Goal: Task Accomplishment & Management: Use online tool/utility

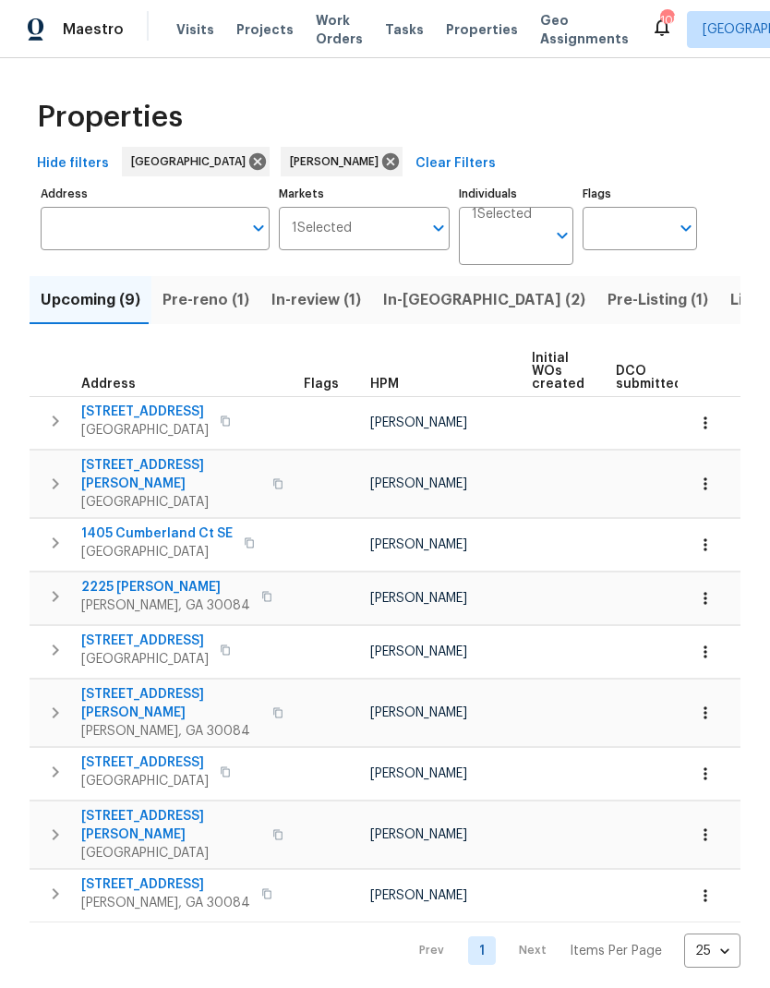
click at [608, 297] on span "Pre-Listing (1)" at bounding box center [658, 300] width 101 height 26
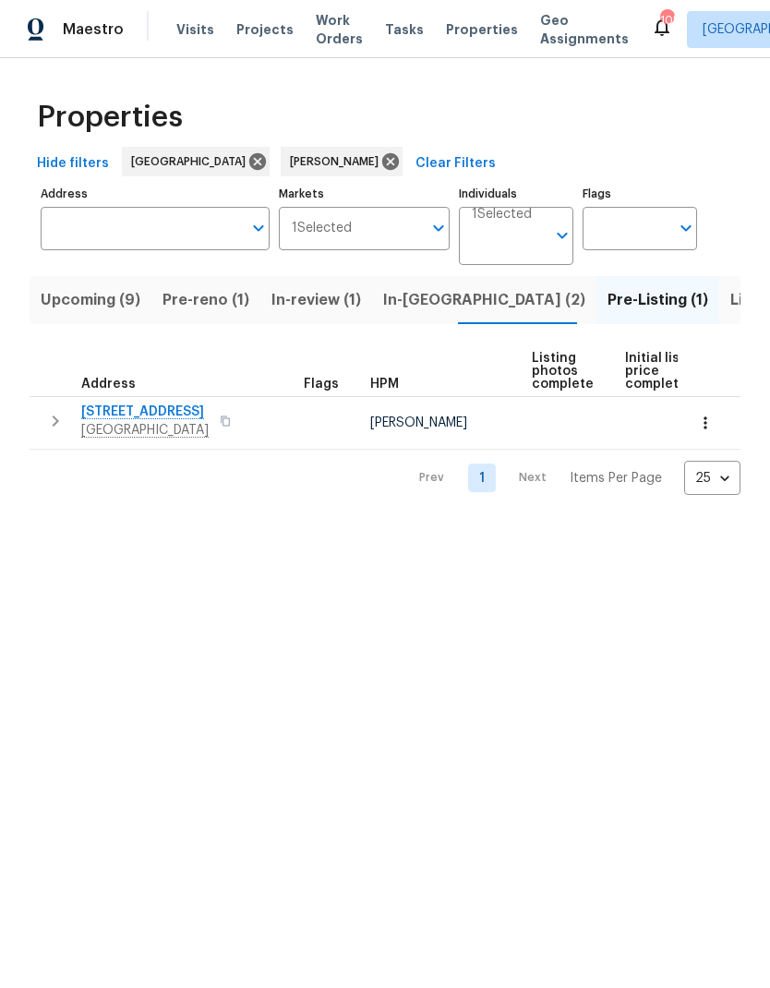
click at [410, 300] on span "In-reno (2)" at bounding box center [484, 300] width 202 height 26
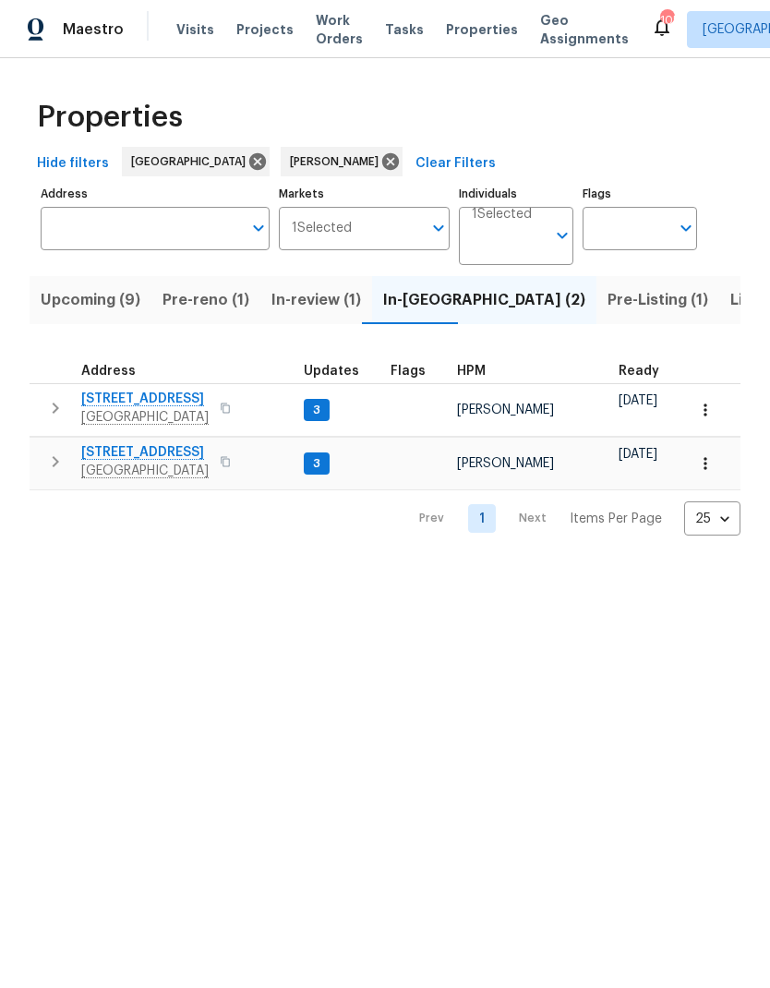
click at [200, 300] on span "Pre-reno (1)" at bounding box center [206, 300] width 87 height 26
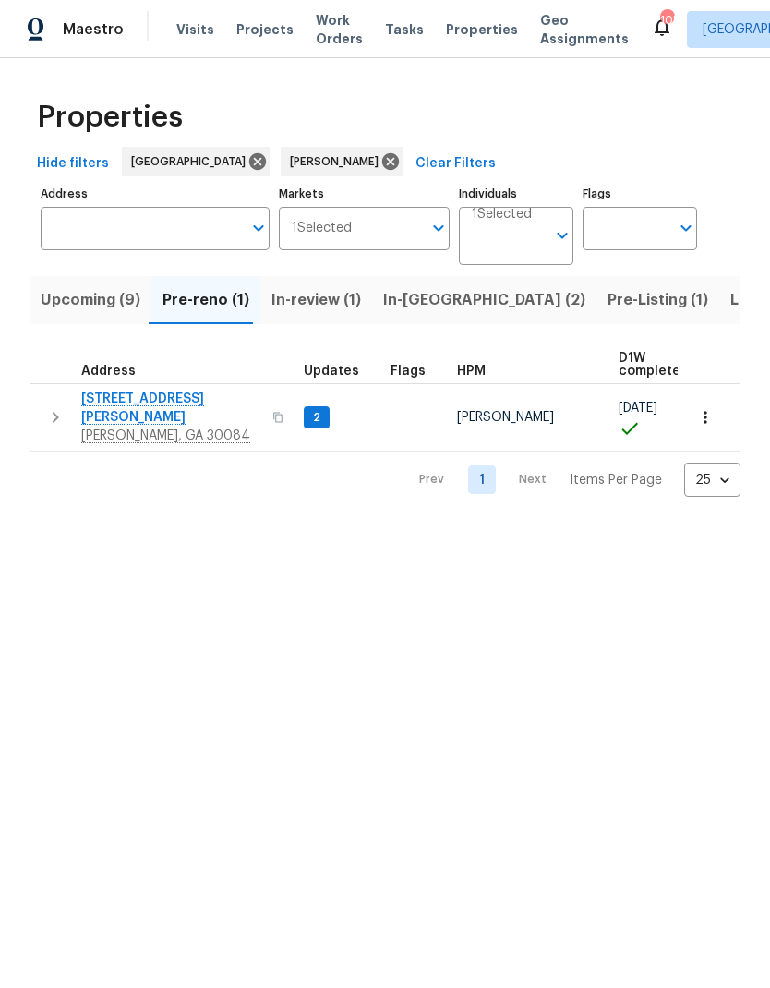
click at [92, 297] on span "Upcoming (9)" at bounding box center [91, 300] width 100 height 26
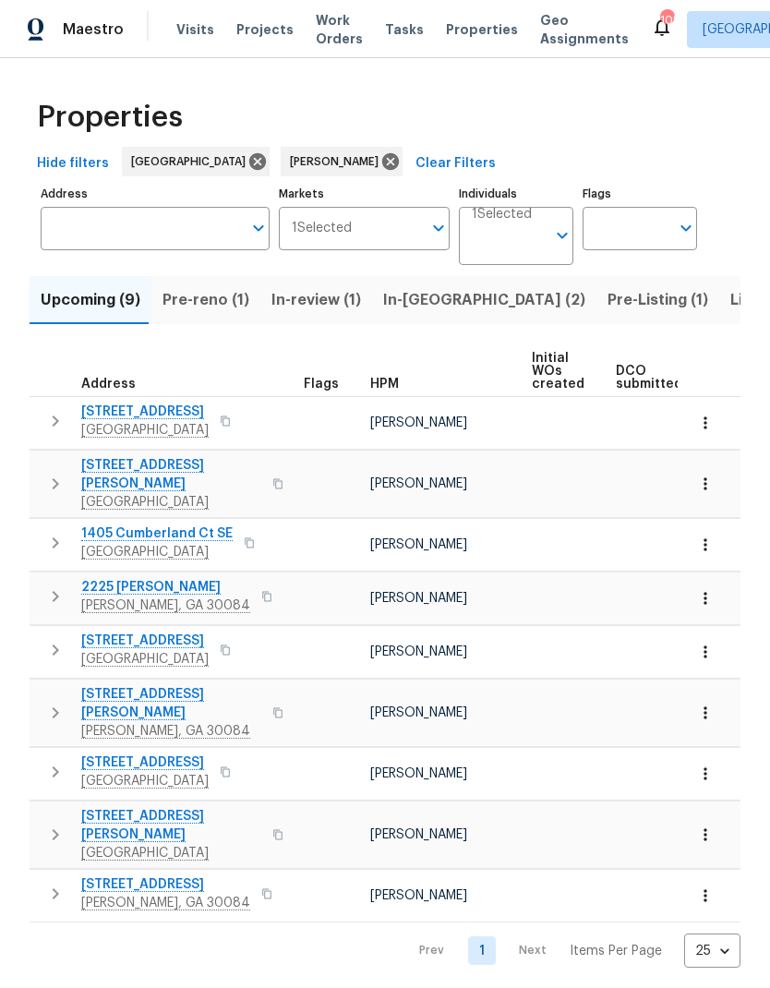
click at [128, 754] on span "5919 Heritage Ln" at bounding box center [144, 763] width 127 height 18
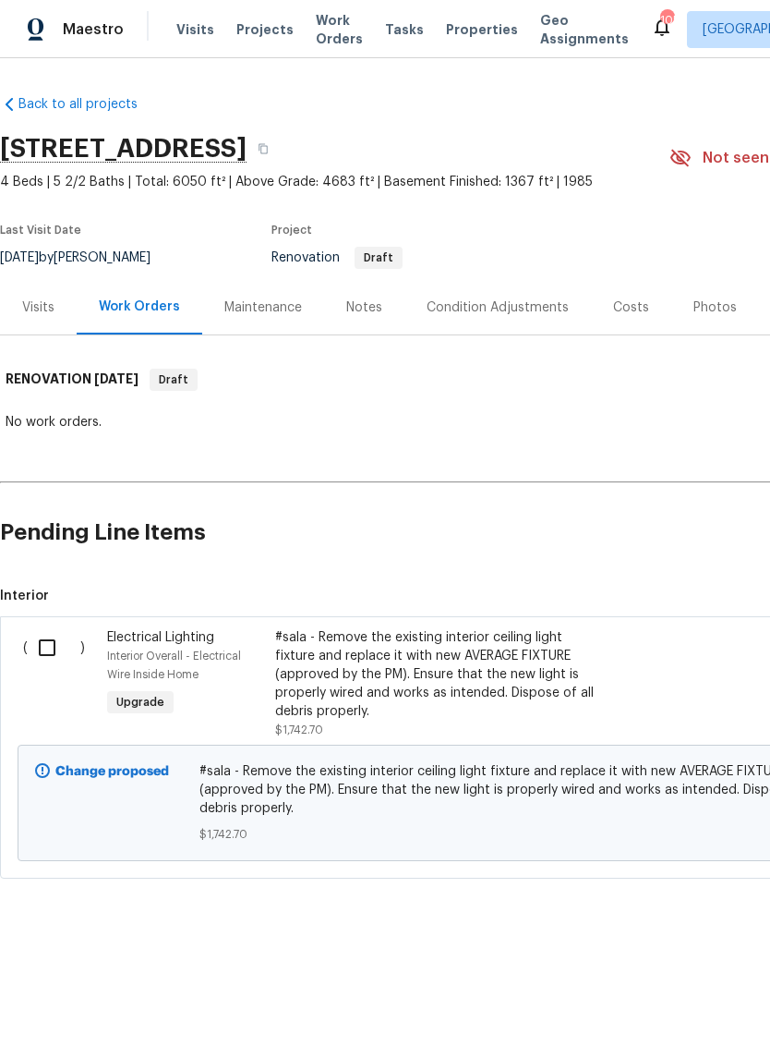
click at [367, 314] on div "Notes" at bounding box center [364, 307] width 36 height 18
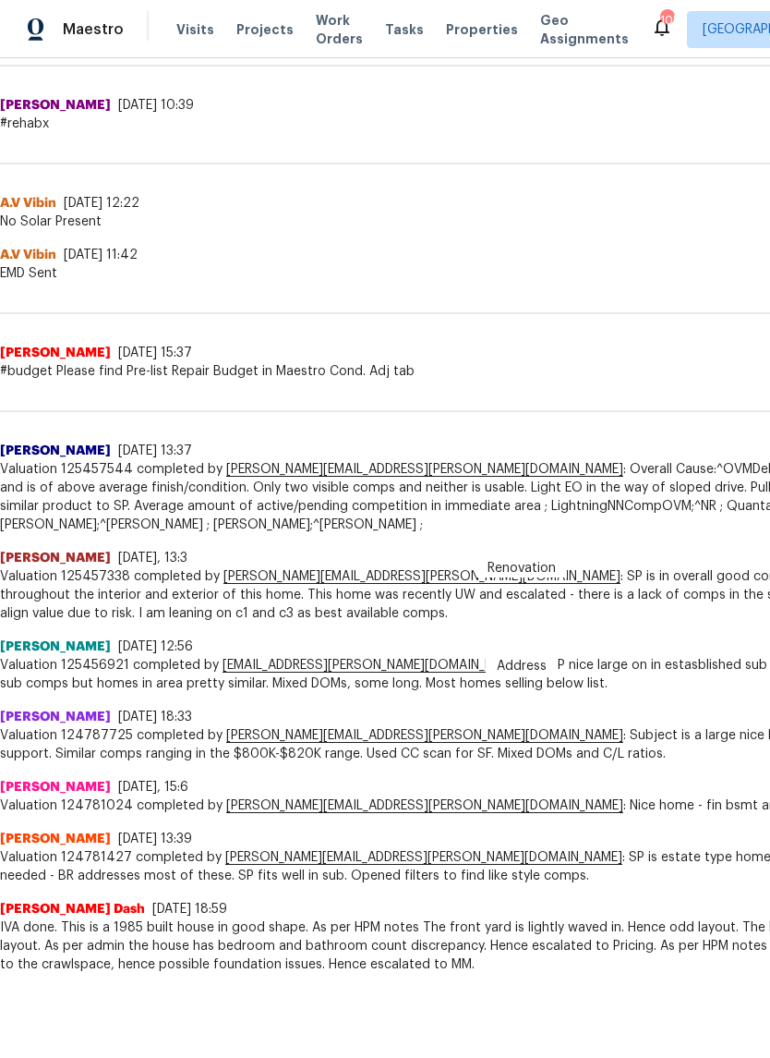
scroll to position [1124, 0]
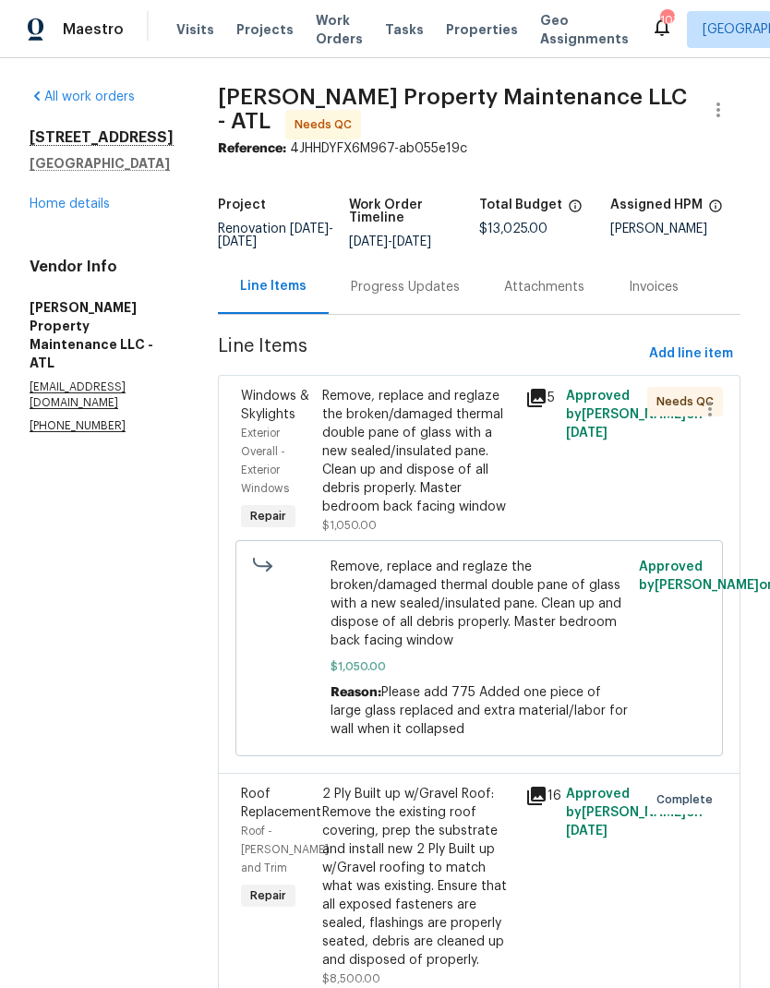
click at [443, 496] on div "Remove, replace and reglaze the broken/damaged thermal double pane of glass wit…" at bounding box center [418, 451] width 192 height 129
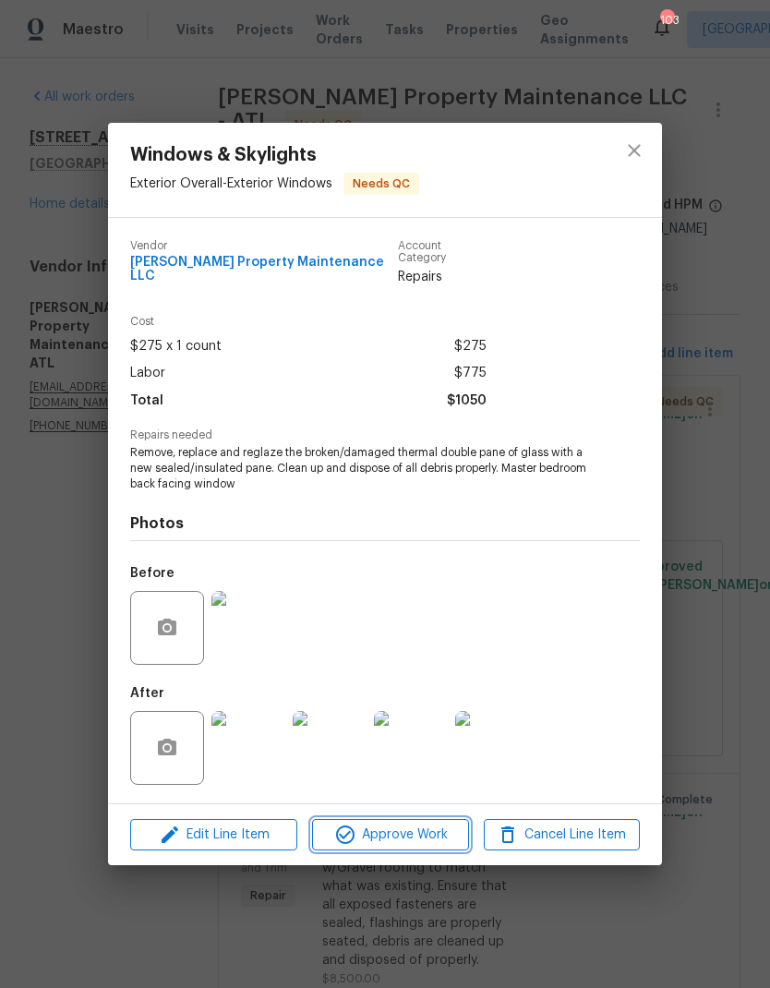
click at [411, 828] on span "Approve Work" at bounding box center [390, 835] width 145 height 23
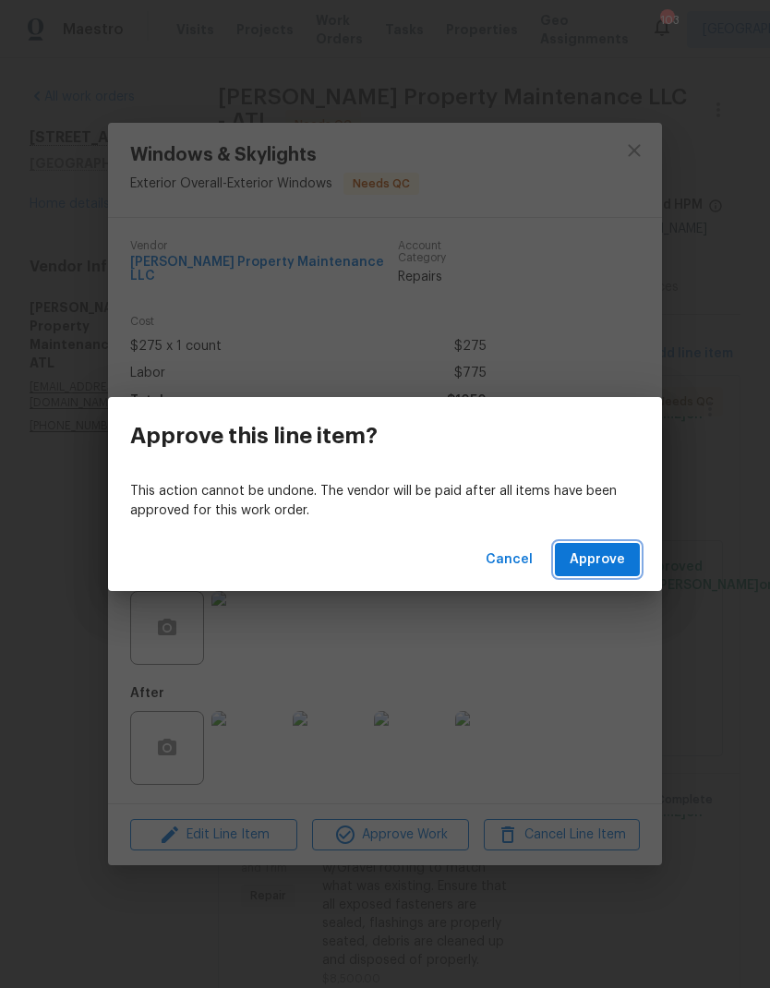
click at [595, 558] on span "Approve" at bounding box center [597, 560] width 55 height 23
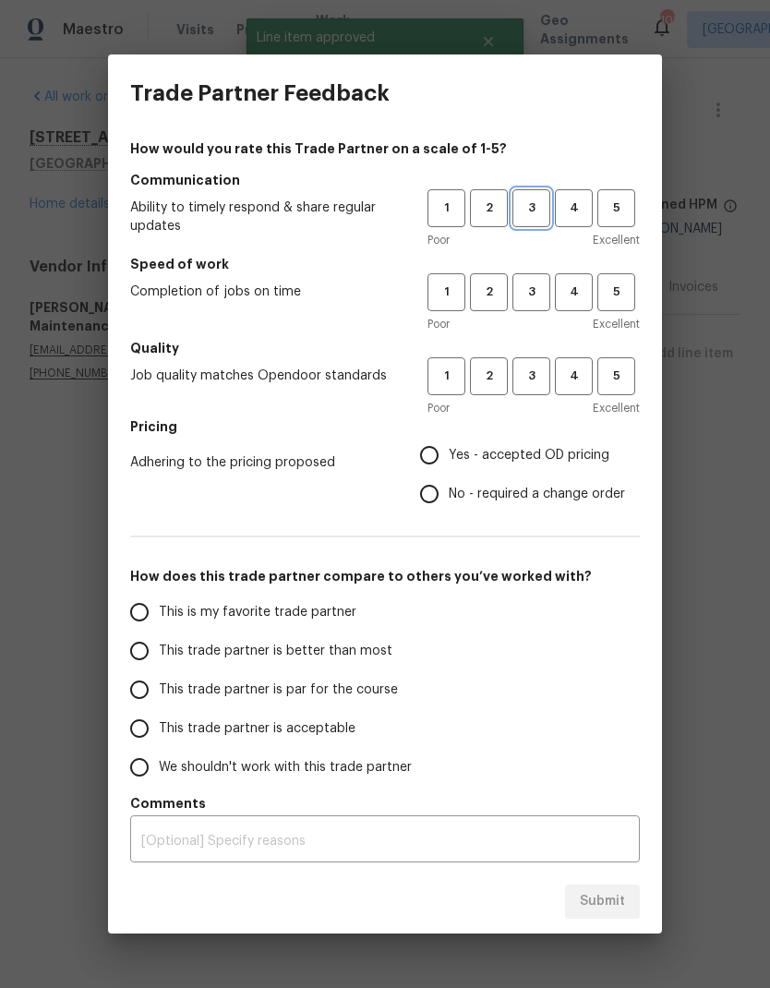
click at [535, 204] on span "3" at bounding box center [532, 208] width 34 height 21
click at [527, 297] on span "3" at bounding box center [532, 292] width 34 height 21
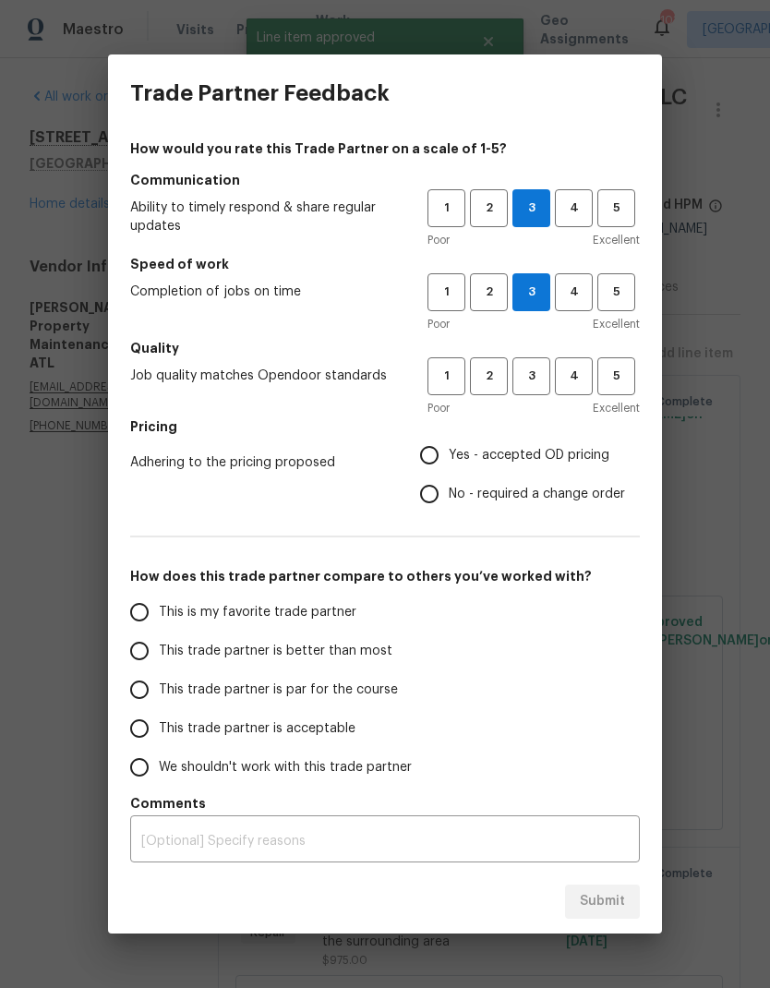
click at [441, 463] on input "Yes - accepted OD pricing" at bounding box center [429, 455] width 39 height 39
radio input "true"
click at [286, 608] on span "This is my favorite trade partner" at bounding box center [258, 612] width 198 height 19
click at [159, 608] on input "This is my favorite trade partner" at bounding box center [139, 612] width 39 height 39
click at [601, 900] on div "Submit" at bounding box center [385, 902] width 554 height 64
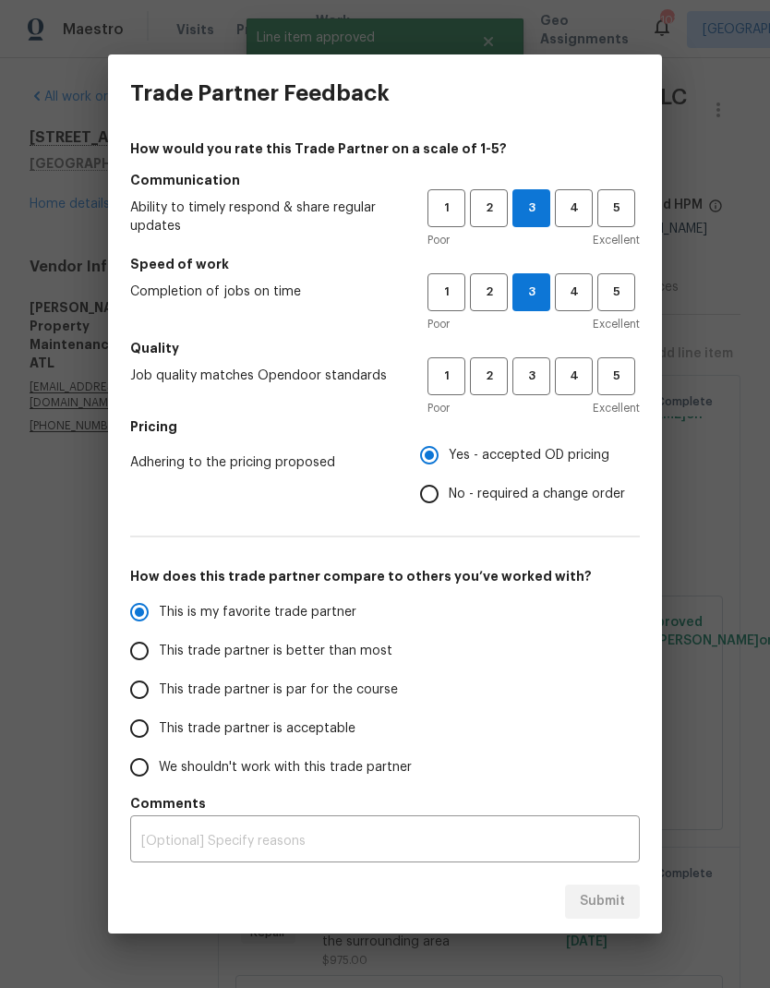
click at [600, 703] on div "This is my favorite trade partner This trade partner is better than most This t…" at bounding box center [385, 690] width 510 height 194
click at [538, 371] on span "3" at bounding box center [532, 376] width 34 height 21
radio input "true"
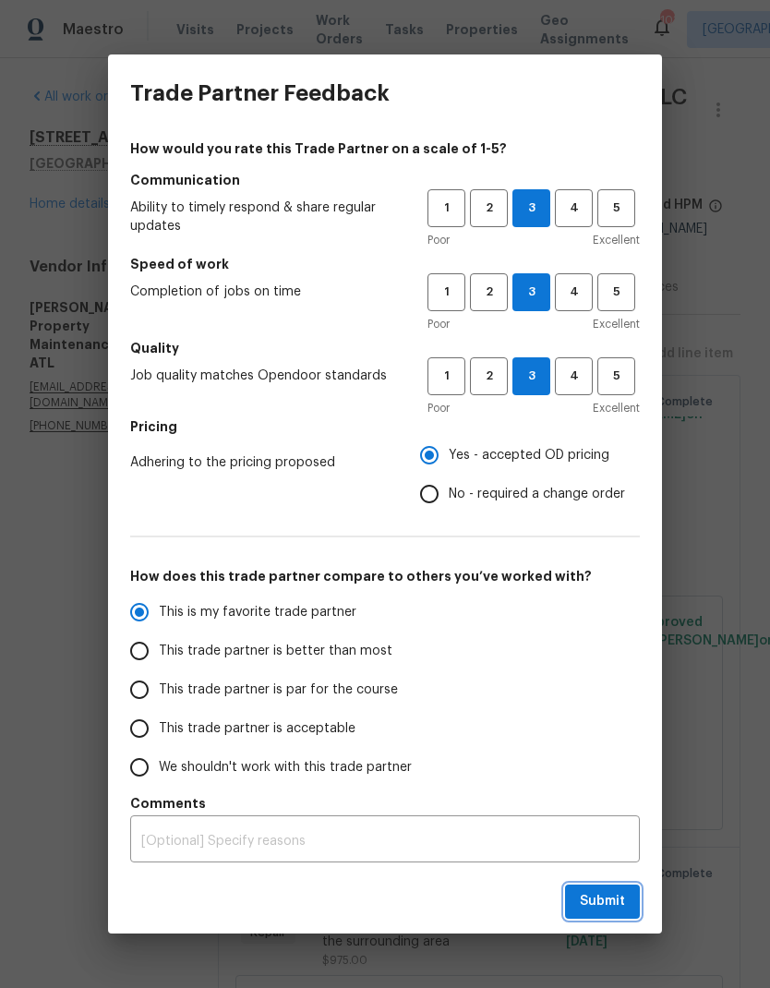
click at [611, 906] on span "Submit" at bounding box center [602, 902] width 45 height 23
radio input "false"
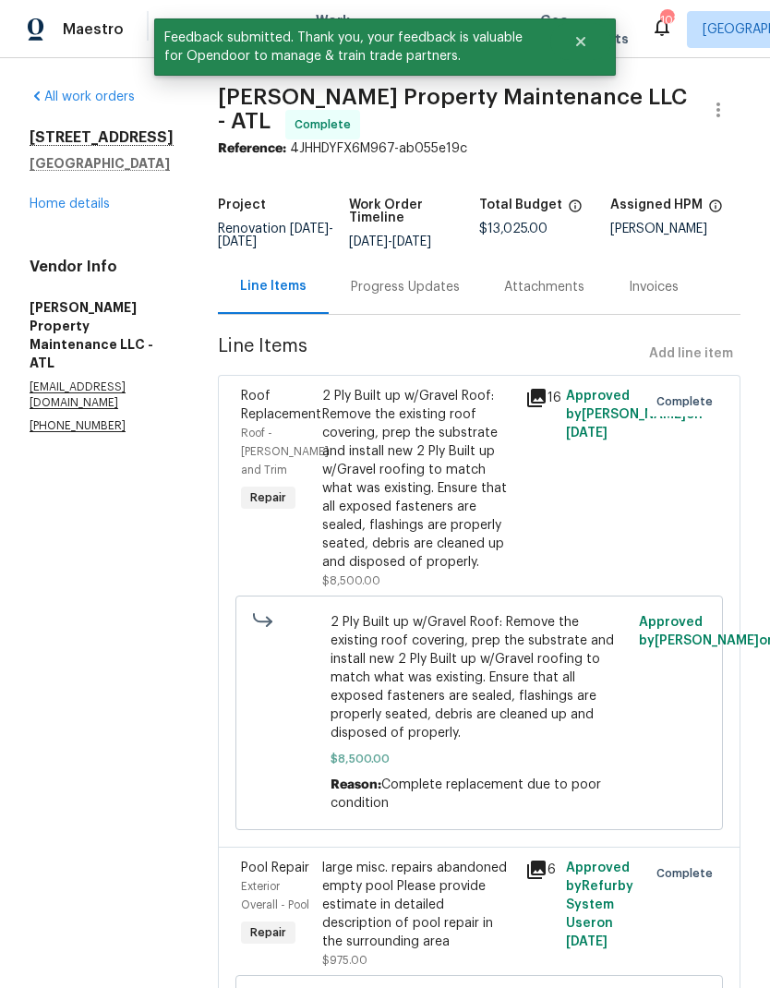
click at [96, 211] on link "Home details" at bounding box center [70, 204] width 80 height 13
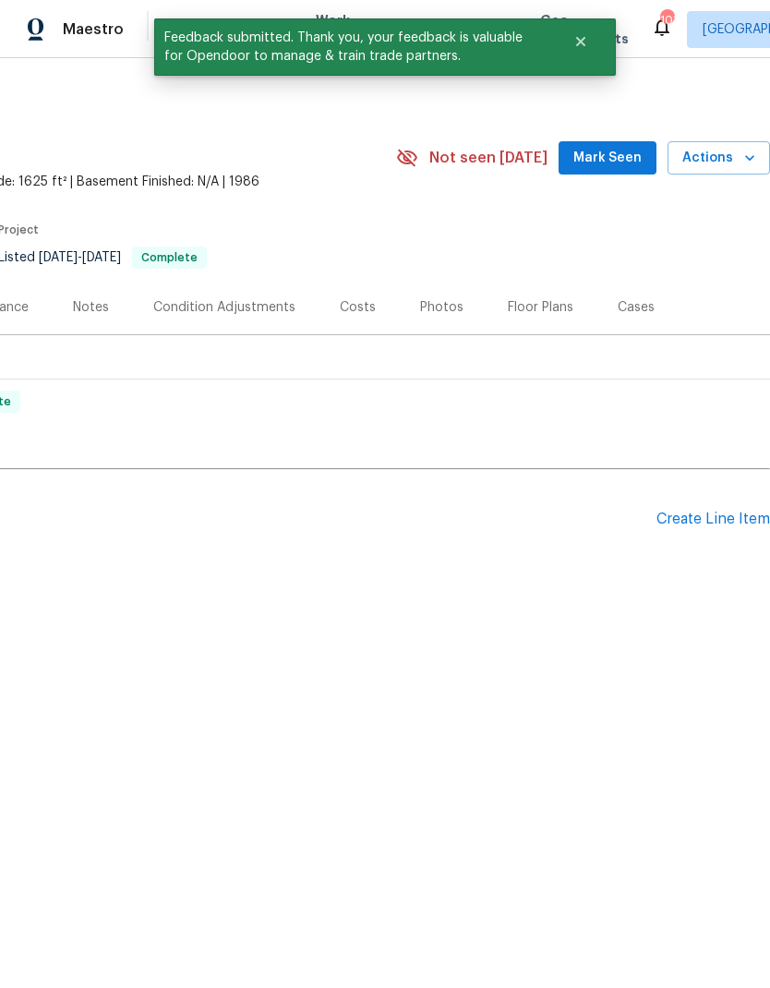
scroll to position [0, 273]
click at [611, 158] on span "Mark Seen" at bounding box center [608, 158] width 68 height 23
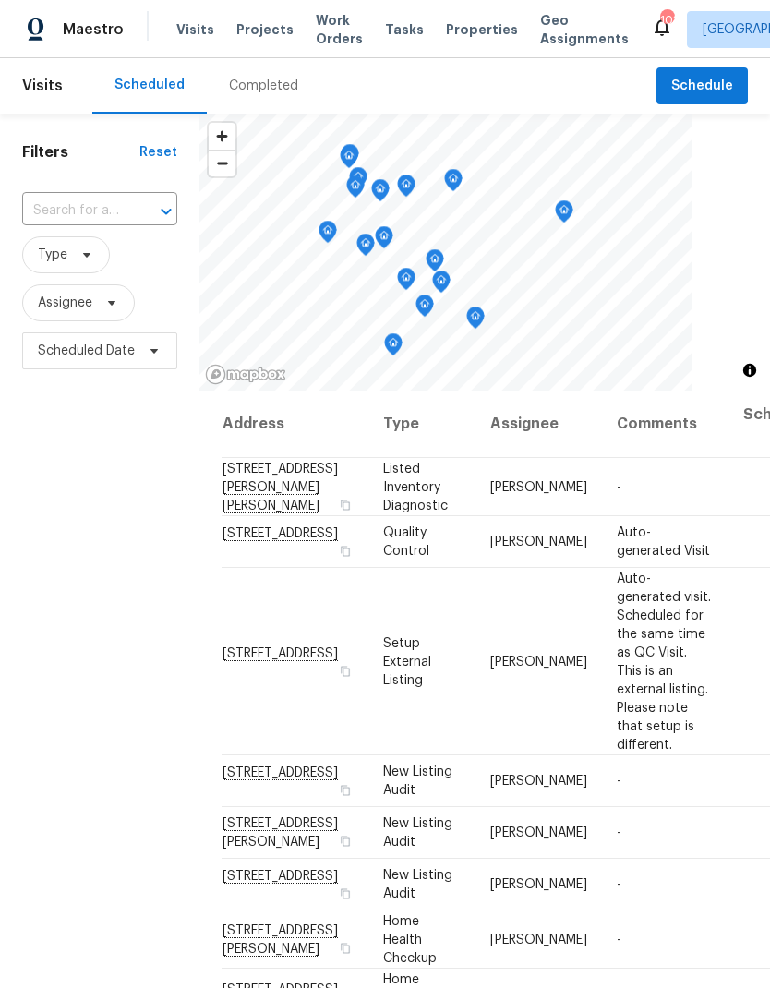
click at [324, 35] on span "Work Orders" at bounding box center [339, 29] width 47 height 37
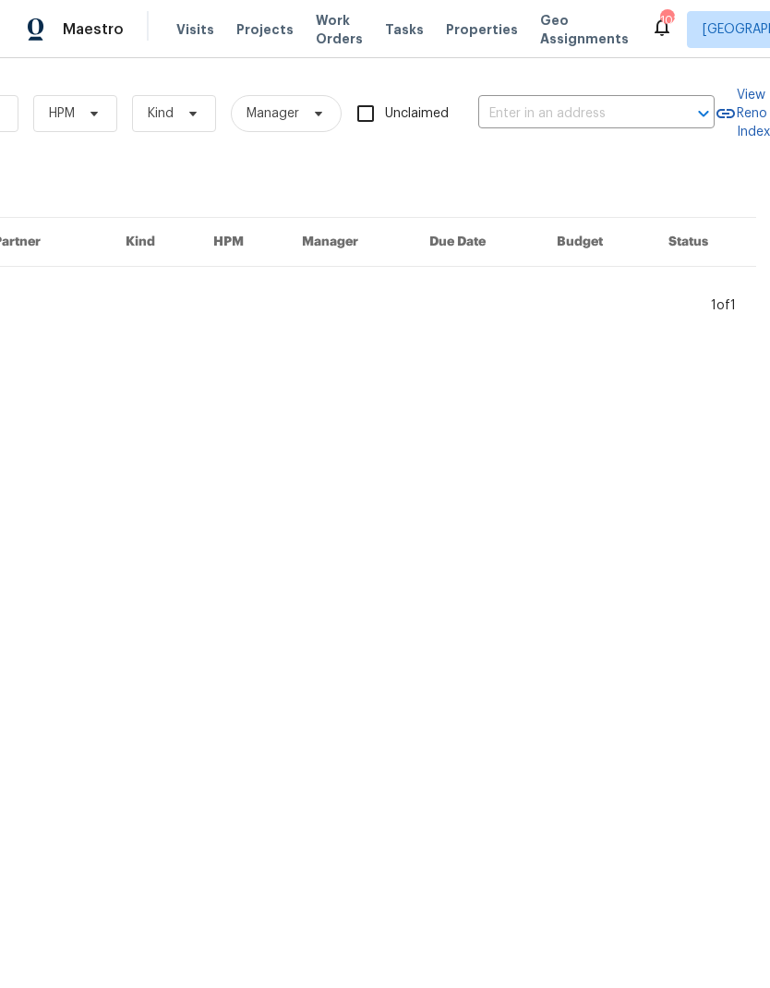
scroll to position [0, 304]
click at [576, 111] on input "text" at bounding box center [571, 114] width 185 height 29
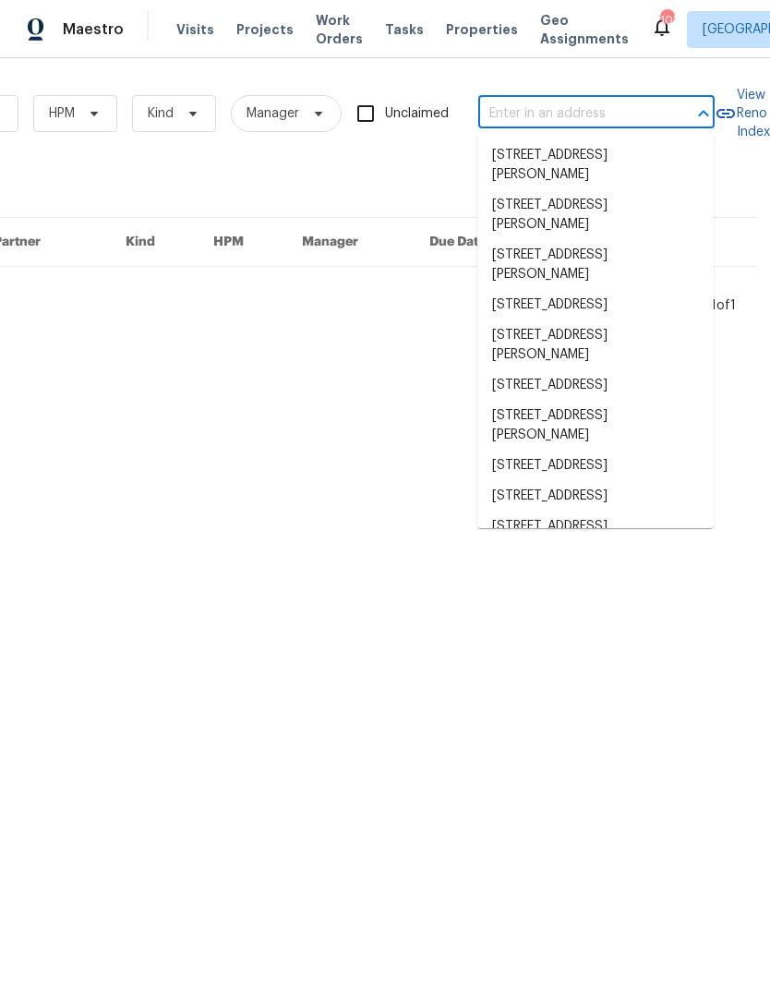
click at [575, 110] on input "text" at bounding box center [571, 114] width 185 height 29
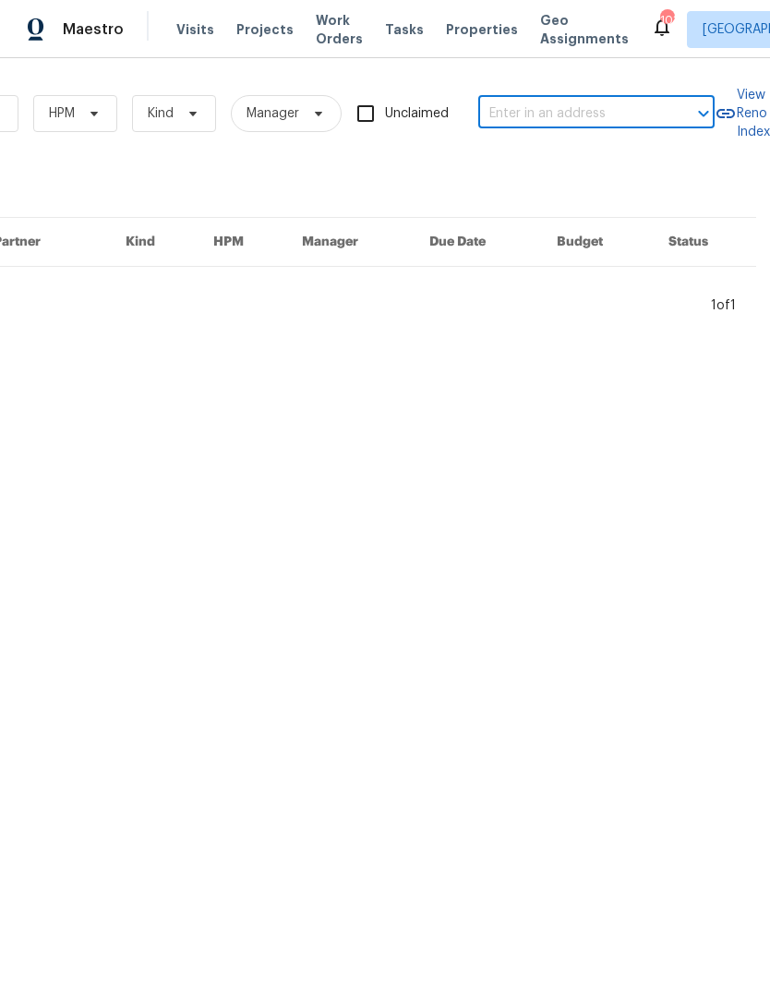
click at [562, 105] on input "text" at bounding box center [571, 114] width 185 height 29
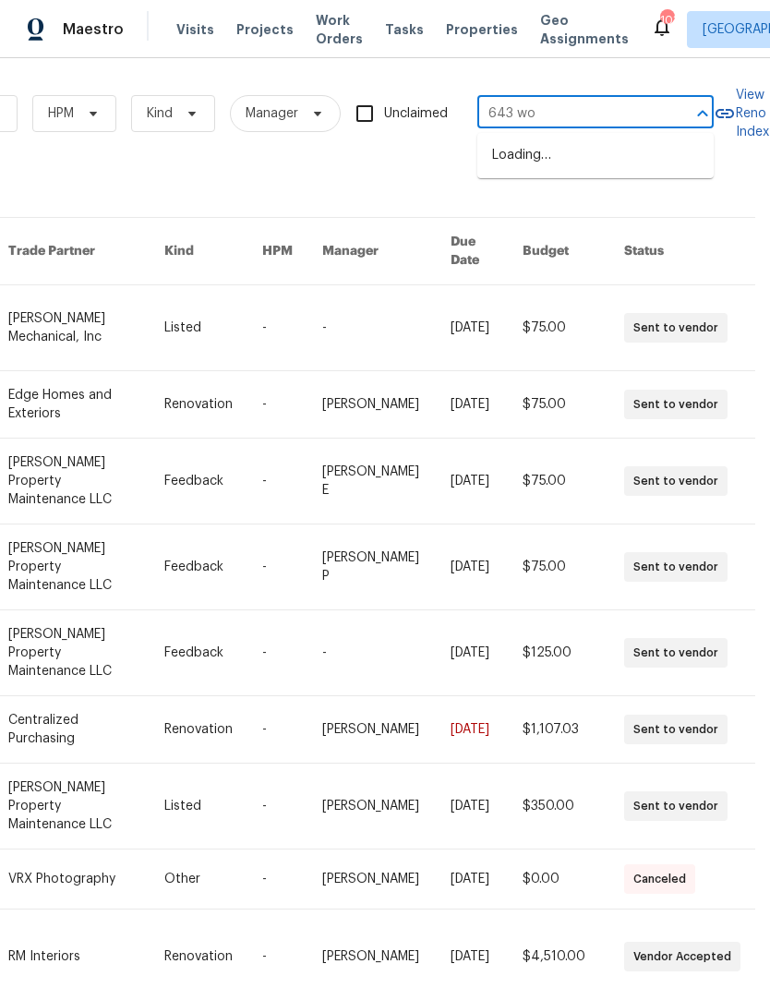
type input "643 woo"
click at [593, 203] on li "[STREET_ADDRESS]" at bounding box center [596, 187] width 236 height 31
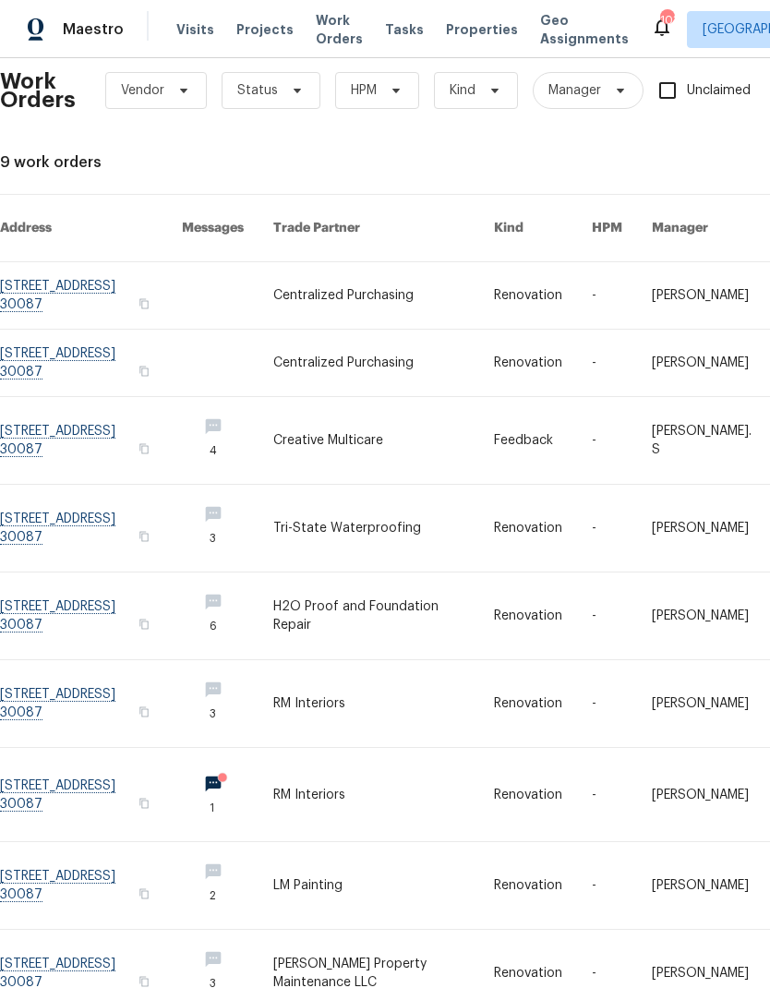
scroll to position [23, 0]
click at [62, 274] on link at bounding box center [91, 295] width 182 height 67
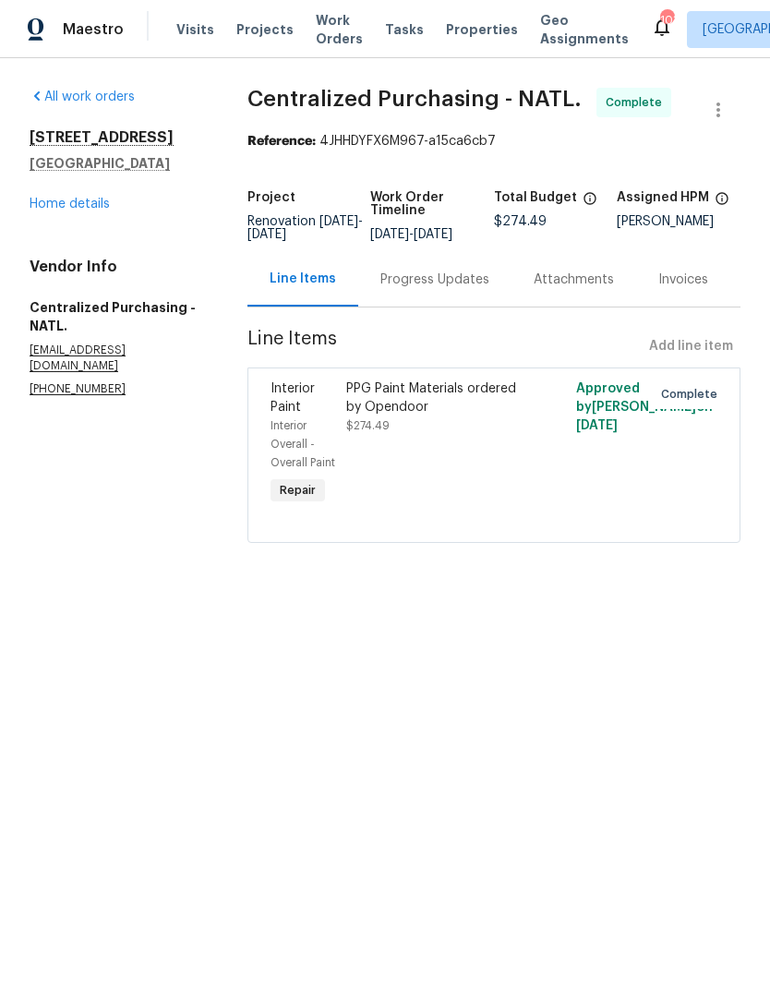
click at [82, 198] on link "Home details" at bounding box center [70, 204] width 80 height 13
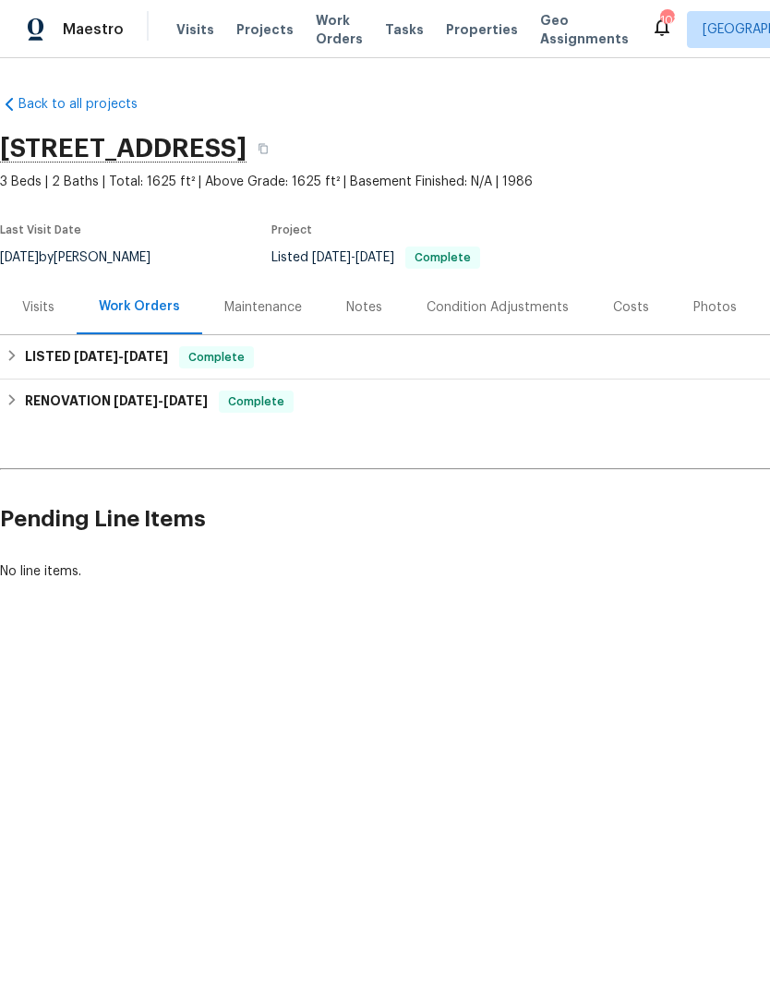
click at [708, 300] on div "Photos" at bounding box center [715, 307] width 43 height 18
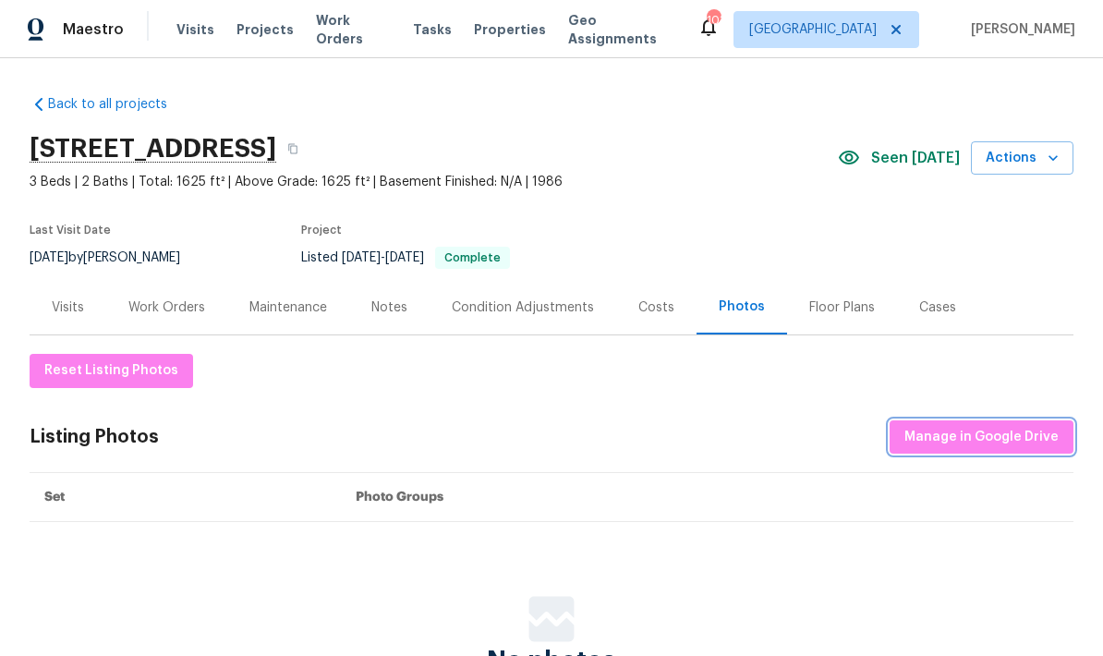
click at [770, 442] on span "Manage in Google Drive" at bounding box center [981, 437] width 154 height 23
